Goal: Task Accomplishment & Management: Manage account settings

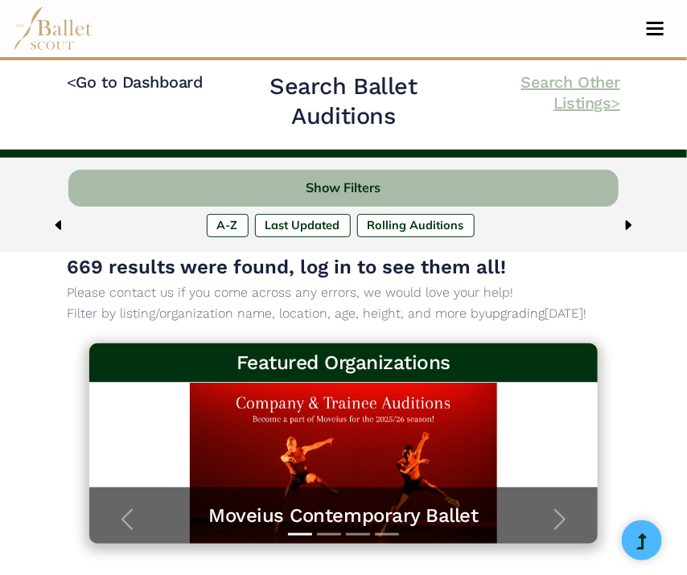
click at [597, 93] on link "Search Other Listings >" at bounding box center [570, 92] width 99 height 40
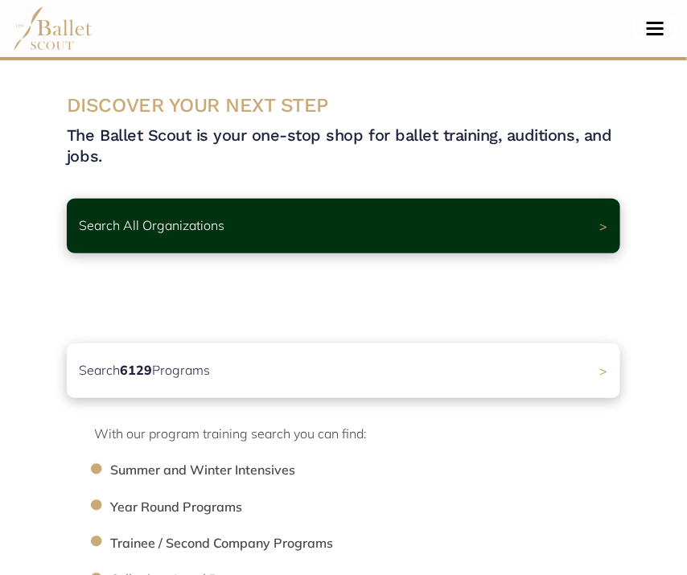
click at [659, 27] on button "Toggle navigation" at bounding box center [655, 28] width 38 height 15
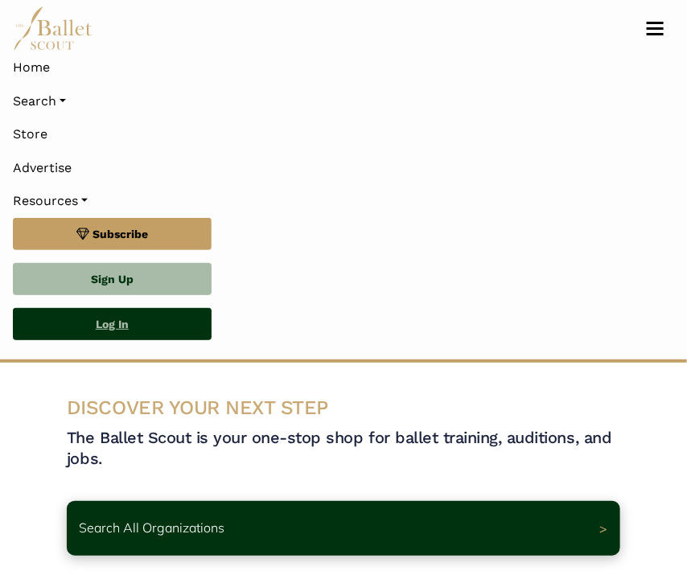
click at [124, 326] on link "Log In" at bounding box center [112, 324] width 199 height 32
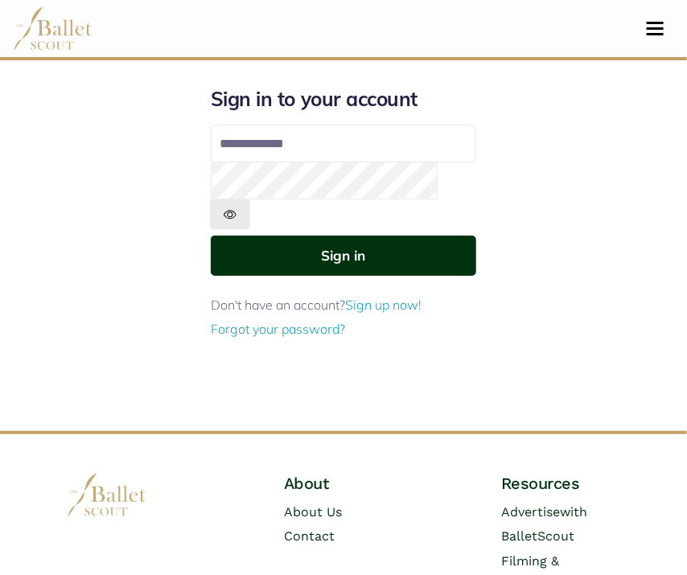
type input "**********"
click at [344, 236] on button "Sign in" at bounding box center [343, 255] width 265 height 39
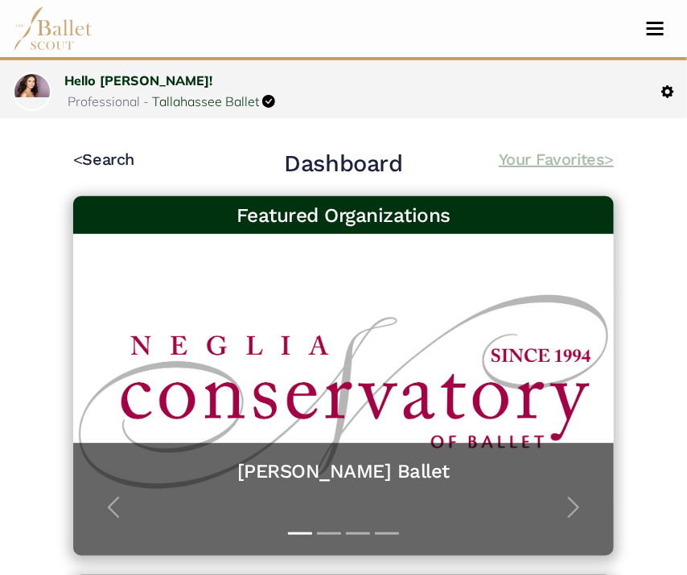
click at [527, 154] on link "Your Favorites >" at bounding box center [556, 159] width 115 height 19
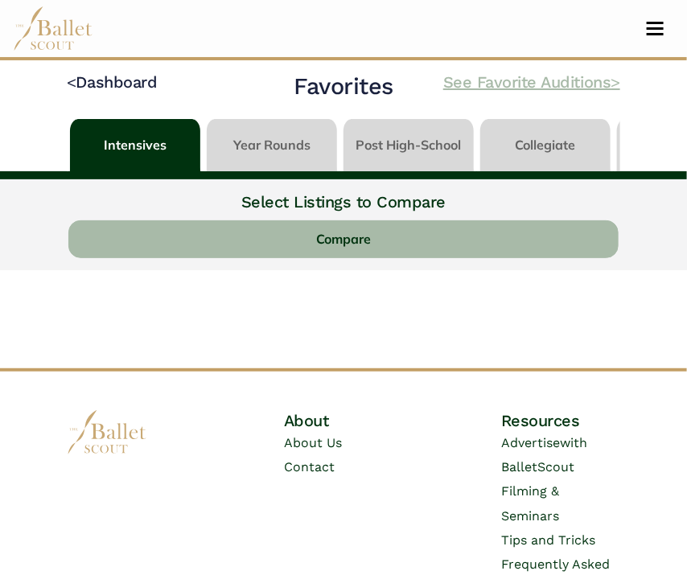
click at [556, 77] on link "See Favorite Auditions >" at bounding box center [531, 81] width 177 height 19
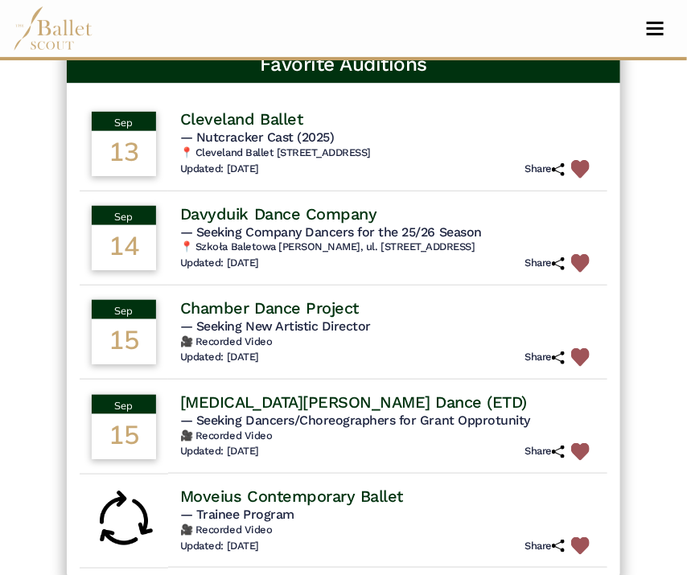
scroll to position [36, 0]
